Goal: Task Accomplishment & Management: Complete application form

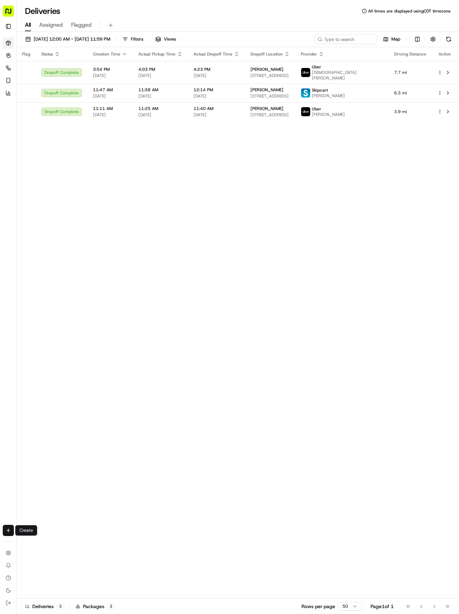
click at [10, 534] on html "Tso Chinese 04 Round Rock [EMAIL_ADDRESS][DOMAIN_NAME] Toggle Sidebar Deliverie…" at bounding box center [229, 307] width 459 height 614
click at [35, 541] on link "Delivery" at bounding box center [54, 543] width 74 height 12
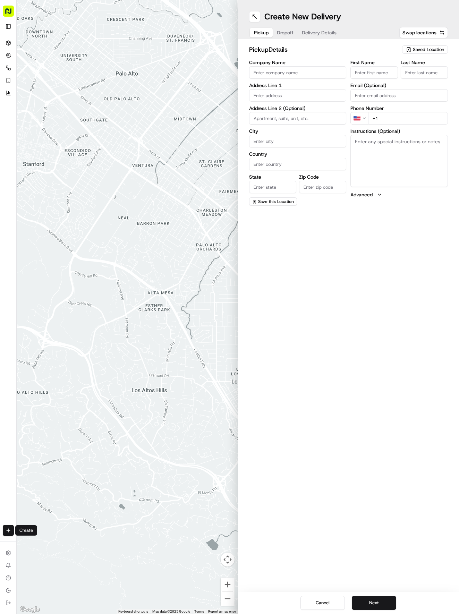
click at [424, 48] on span "Saved Location" at bounding box center [428, 49] width 31 height 6
drag, startPoint x: 383, startPoint y: 81, endPoint x: 369, endPoint y: 71, distance: 16.9
click at [382, 81] on span "(04) Tso Chinese Takeout & Delivery Round Rock (04)" at bounding box center [413, 79] width 85 height 12
type input "(04) Tso Chinese Takeout & Delivery Round Rock"
type input "2000 N [PERSON_NAME] St"
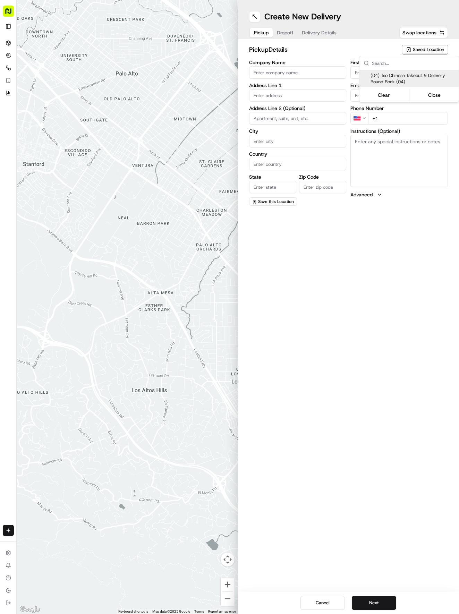
type input "Ste 108"
type input "Round Rock"
type input "US"
type input "[GEOGRAPHIC_DATA]"
type input "78664"
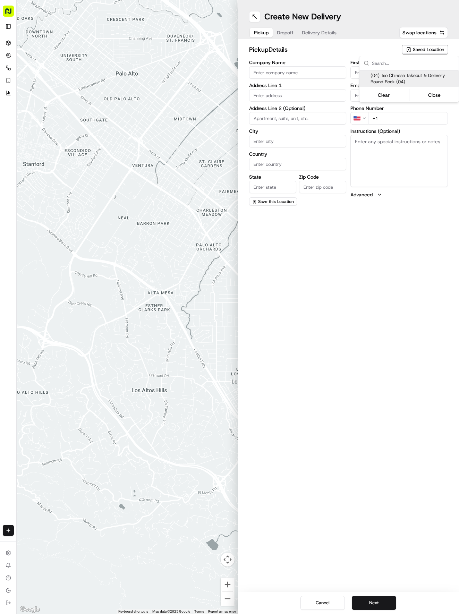
type input "Tso Chinese"
type input "Round Rock Manager"
type input "[EMAIL_ADDRESS][DOMAIN_NAME]"
type input "[PHONE_NUMBER]"
type textarea "Submit a picture displaying address & food as Proof of Delivery. Envía una foto…"
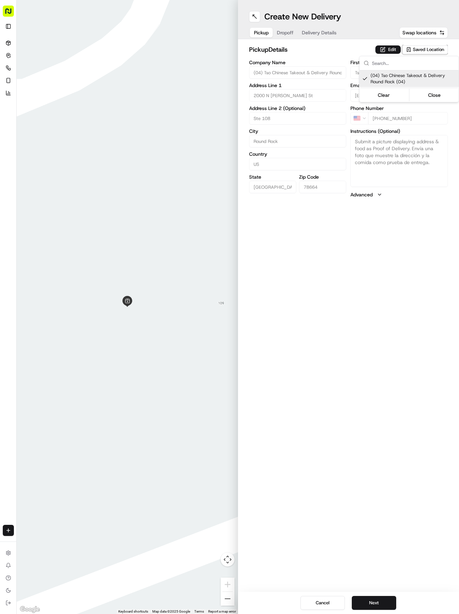
click at [326, 31] on html "Tso Chinese 04 Round Rock [EMAIL_ADDRESS][DOMAIN_NAME] Toggle Sidebar Deliverie…" at bounding box center [229, 307] width 459 height 614
click at [326, 31] on span "Delivery Details" at bounding box center [319, 32] width 35 height 7
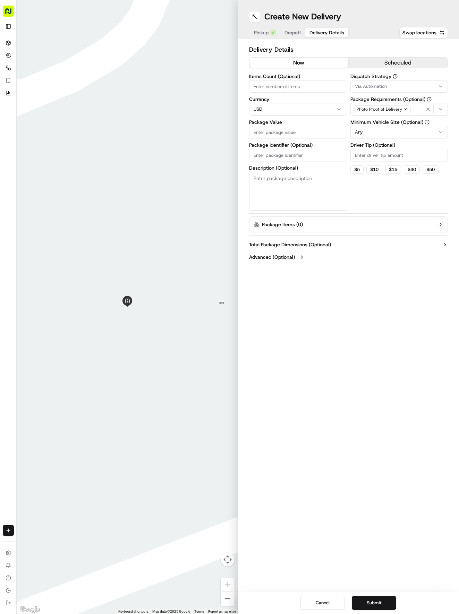
click at [270, 153] on input "Package Identifier (Optional)" at bounding box center [298, 155] width 98 height 12
paste input "OMVQUYN"
type input "OMVQUYN"
click at [298, 29] on span "Dropoff" at bounding box center [293, 32] width 17 height 7
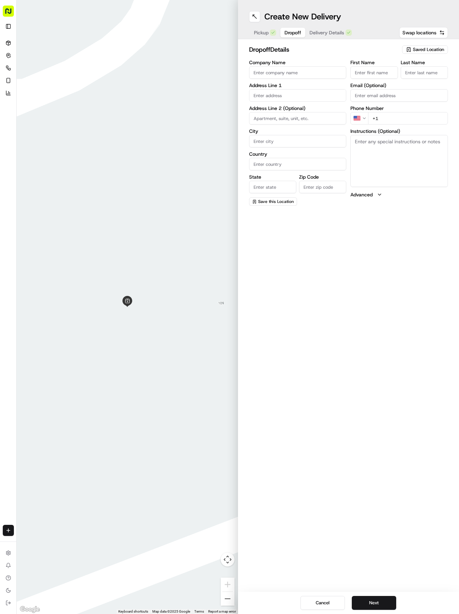
click at [298, 91] on input "text" at bounding box center [298, 95] width 98 height 12
type input "[STREET_ADDRESS]"
type input "Austin"
type input "[GEOGRAPHIC_DATA]"
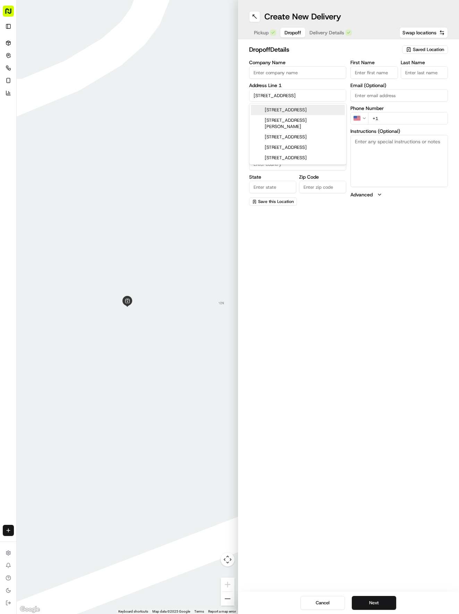
type input "78728"
type input "[STREET_ADDRESS]"
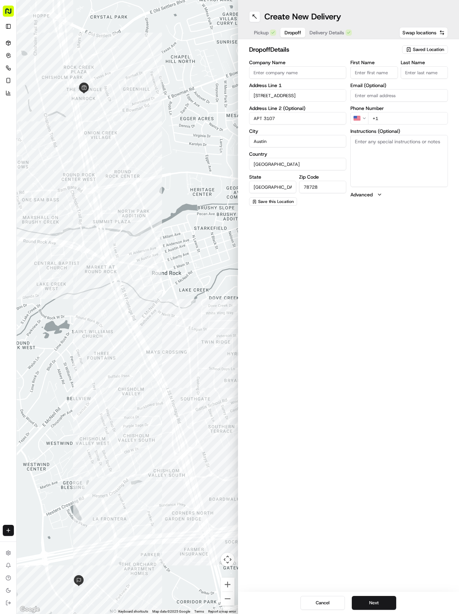
type input "APT 3107"
click at [366, 69] on input "First Name" at bounding box center [373, 72] width 47 height 12
type input "[PERSON_NAME]"
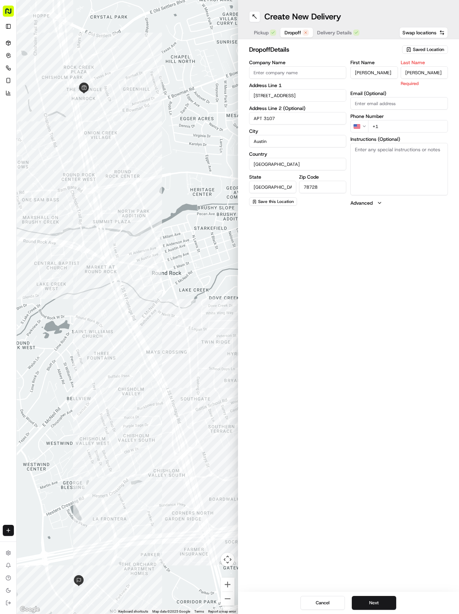
type input "[PERSON_NAME]"
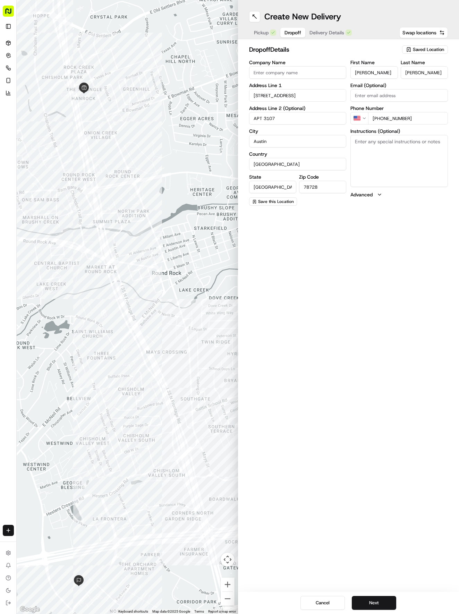
type input "[PHONE_NUMBER]"
click at [384, 166] on textarea "Instructions (Optional)" at bounding box center [399, 161] width 98 height 52
type textarea "Bell Rock at [GEOGRAPHIC_DATA] APT 3107"
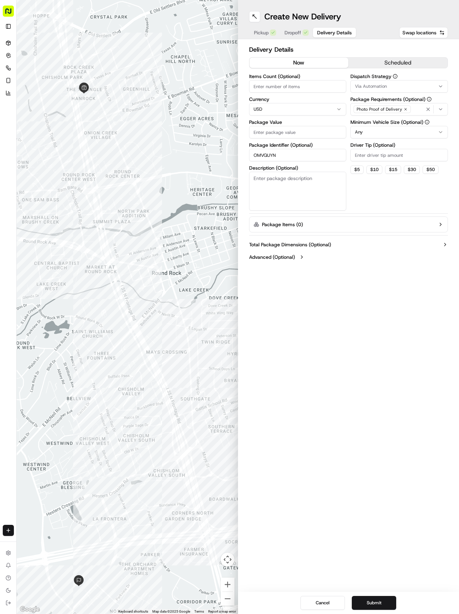
drag, startPoint x: 328, startPoint y: 35, endPoint x: 328, endPoint y: 43, distance: 7.6
click at [328, 40] on div "Create New Delivery Pickup Dropoff Delivery Details Swap locations Delivery Det…" at bounding box center [348, 307] width 221 height 614
click at [305, 133] on input "Package Value" at bounding box center [298, 132] width 98 height 12
type input "53.85"
click at [400, 90] on button "Via Automation" at bounding box center [399, 86] width 98 height 12
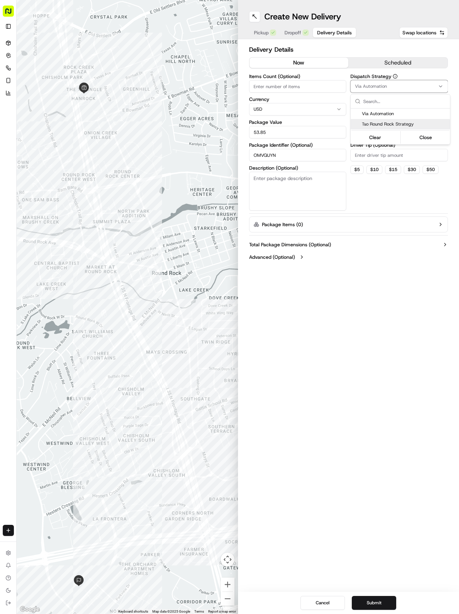
click at [399, 124] on span "Tso Round Rock Strategy" at bounding box center [404, 124] width 85 height 6
drag, startPoint x: 400, startPoint y: 178, endPoint x: 389, endPoint y: 138, distance: 41.8
click at [399, 173] on html "Tso Chinese 04 Round Rock [EMAIL_ADDRESS][DOMAIN_NAME] Toggle Sidebar Deliverie…" at bounding box center [229, 307] width 459 height 614
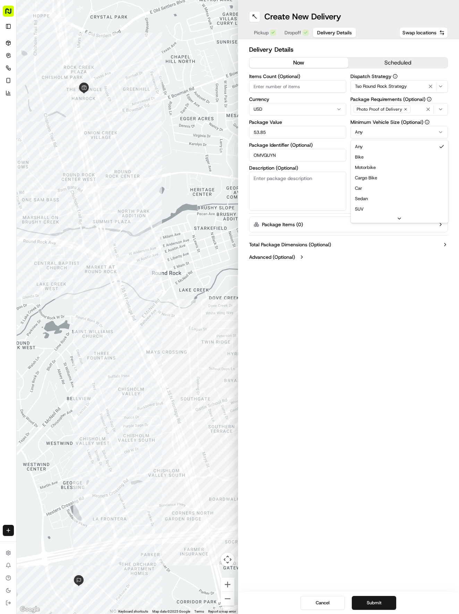
click at [388, 136] on html "Tso Chinese 04 Round Rock [EMAIL_ADDRESS][DOMAIN_NAME] Toggle Sidebar Deliverie…" at bounding box center [229, 307] width 459 height 614
click at [380, 155] on input "Driver Tip (Optional)" at bounding box center [399, 155] width 98 height 12
type input "2"
click at [364, 598] on div "Cancel Submit" at bounding box center [348, 603] width 221 height 22
click at [366, 594] on div "Cancel Submit" at bounding box center [348, 603] width 221 height 22
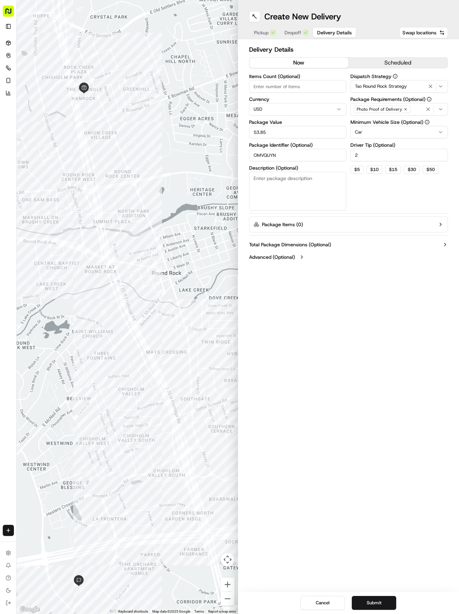
click at [375, 611] on div "Cancel Submit" at bounding box center [348, 603] width 221 height 22
click at [377, 600] on button "Submit" at bounding box center [374, 603] width 44 height 14
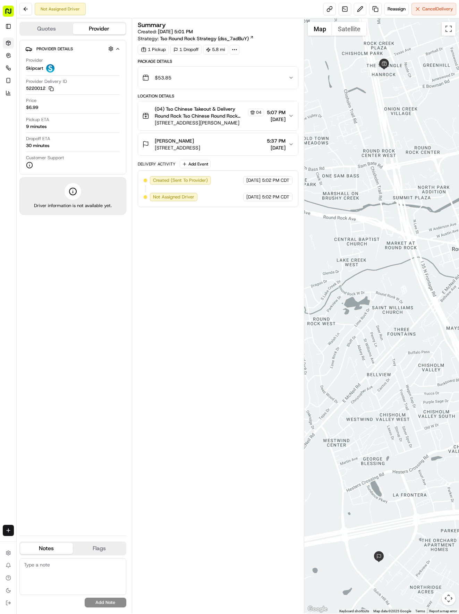
click at [7, 44] on icon at bounding box center [9, 43] width 6 height 6
click at [8, 44] on icon at bounding box center [9, 43] width 6 height 6
